Goal: Transaction & Acquisition: Purchase product/service

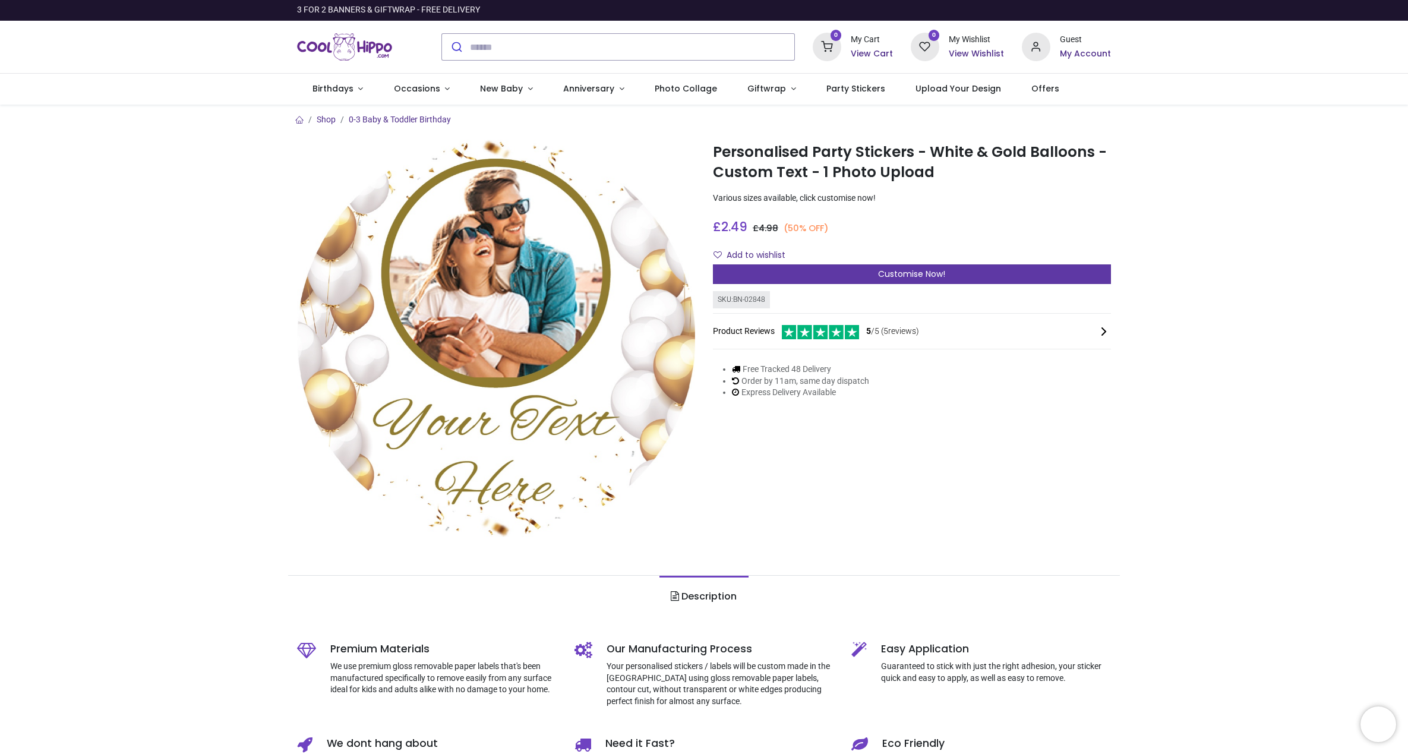
click at [838, 273] on div "Customise Now!" at bounding box center [912, 274] width 398 height 20
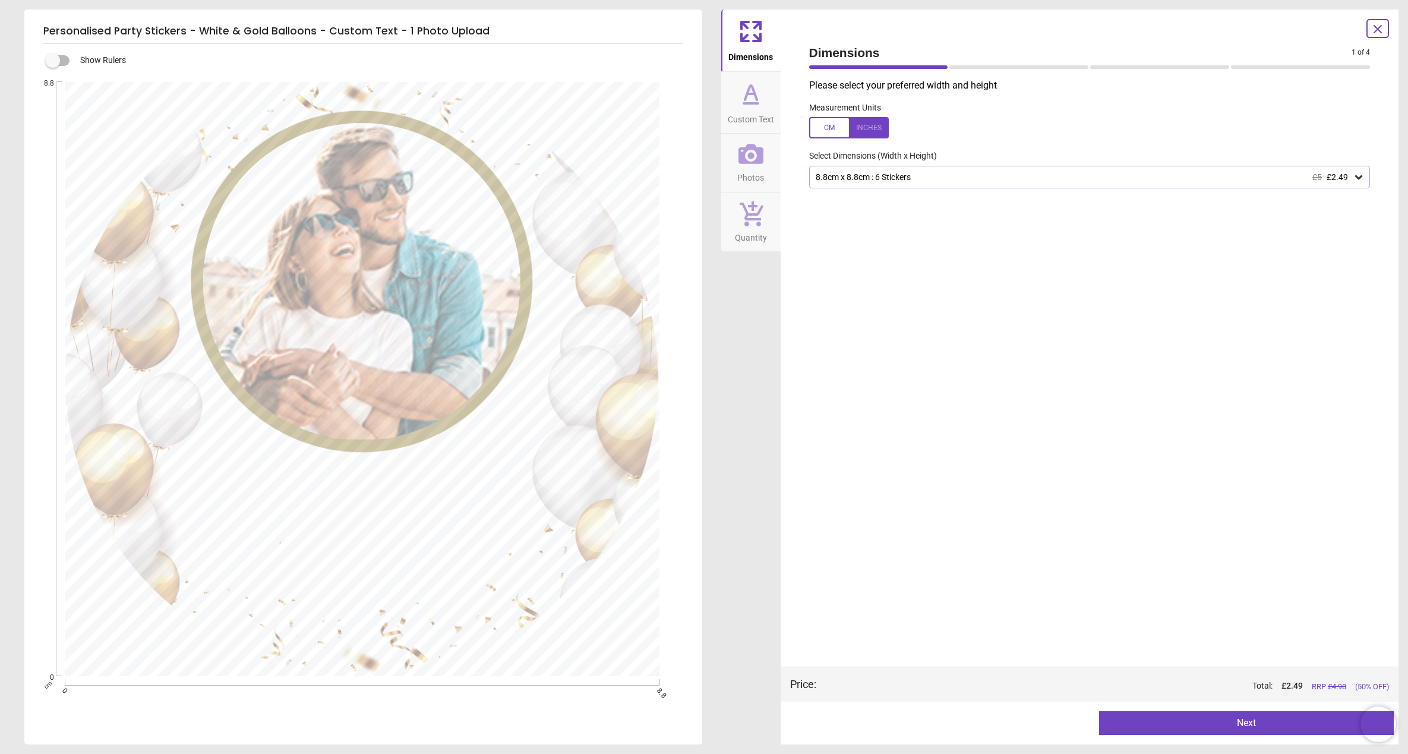
click at [882, 179] on div "8.8cm x 8.8cm : 6 Stickers £5 £2.49" at bounding box center [1083, 177] width 539 height 10
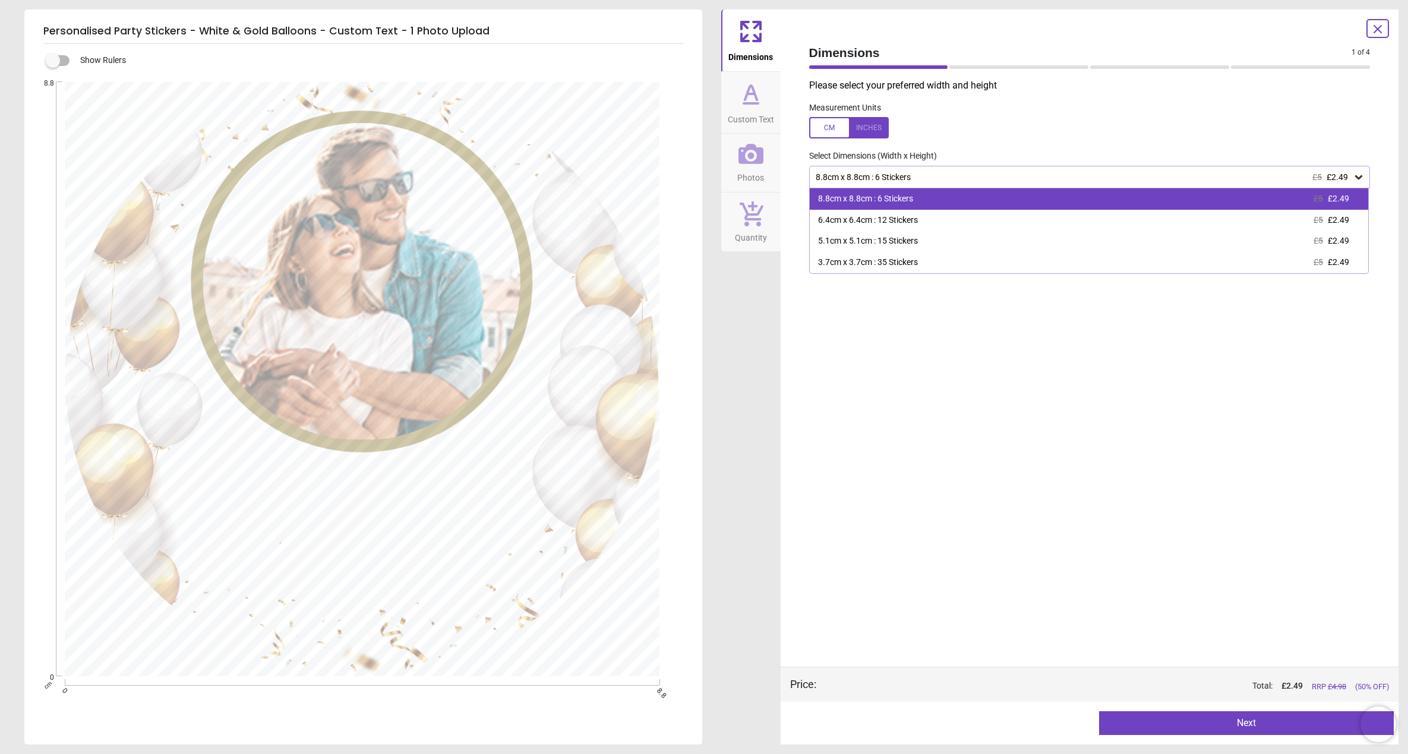
click at [902, 198] on div "8.8cm x 8.8cm : 6 Stickers" at bounding box center [865, 199] width 95 height 12
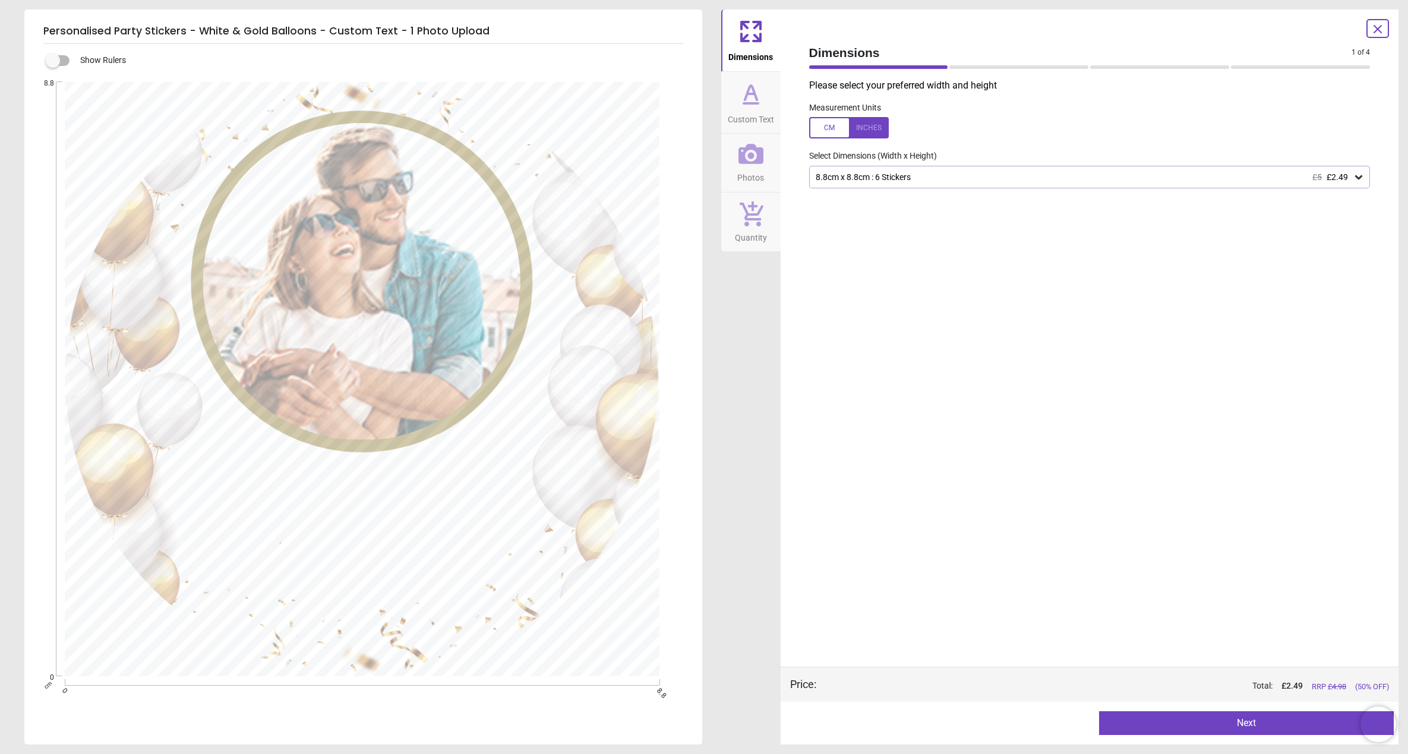
click at [901, 189] on div at bounding box center [1090, 203] width 580 height 30
click at [902, 179] on div "8.8cm x 8.8cm : 6 Stickers £5 £2.49" at bounding box center [1083, 177] width 539 height 10
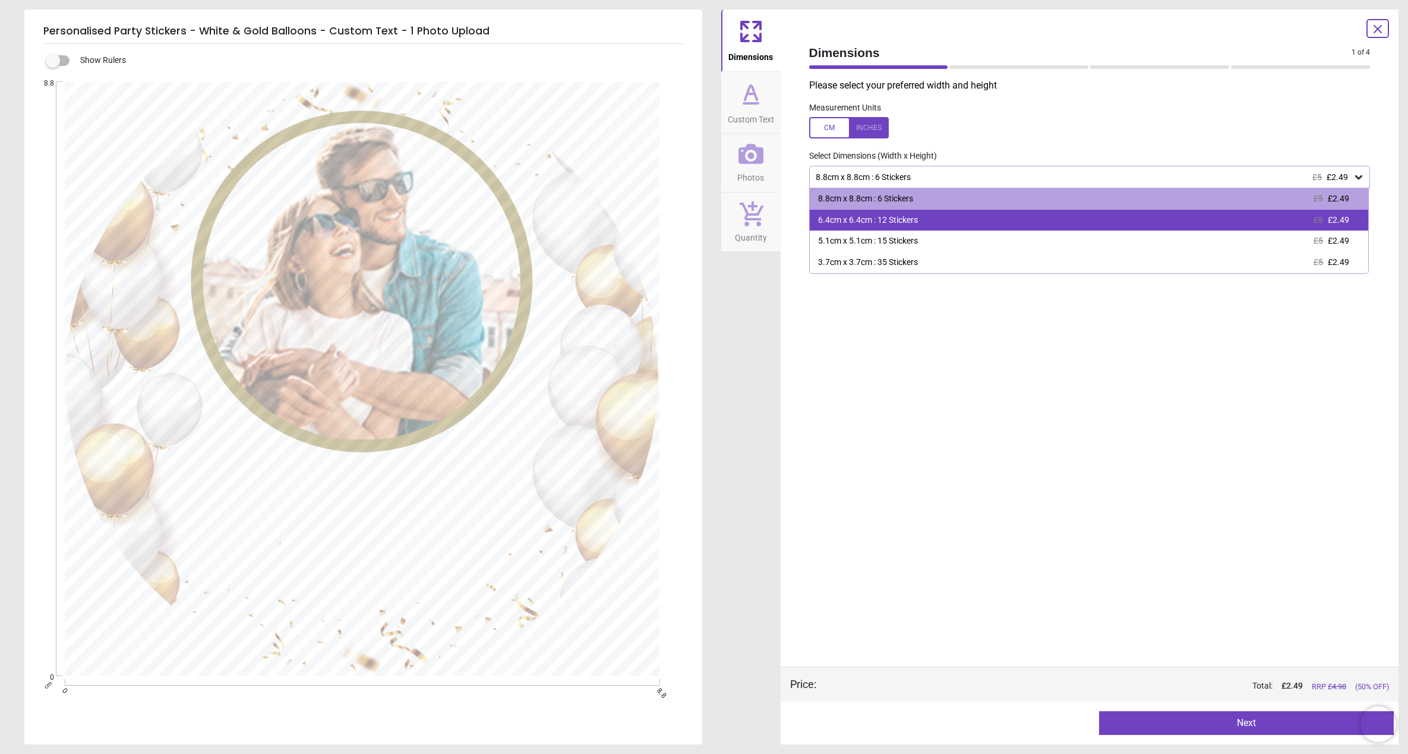
click at [902, 217] on div "6.4cm x 6.4cm : 12 Stickers" at bounding box center [868, 220] width 100 height 12
